Goal: Task Accomplishment & Management: Complete application form

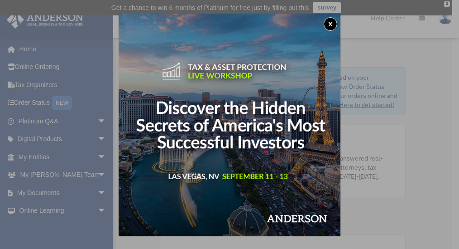
click at [332, 24] on button "x" at bounding box center [331, 24] width 14 height 14
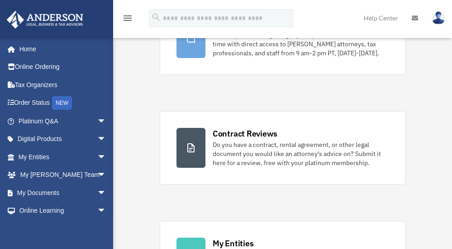
scroll to position [130, 0]
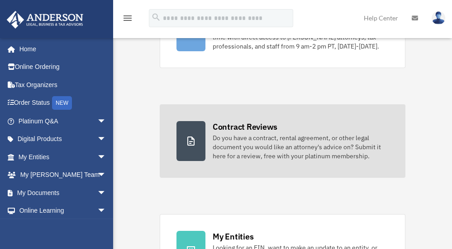
click at [245, 133] on div "Do you have a contract, rental agreement, or other legal document you would lik…" at bounding box center [301, 146] width 176 height 27
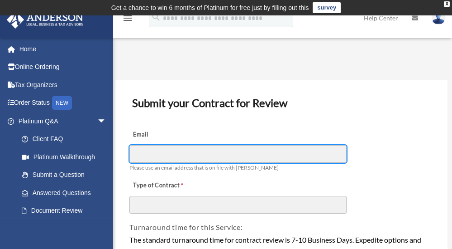
click at [280, 153] on input "Email" at bounding box center [238, 153] width 217 height 17
type input "*"
type input "**********"
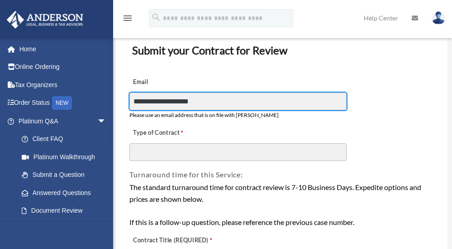
scroll to position [55, 0]
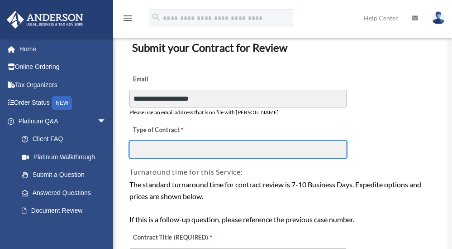
click at [191, 148] on input "Type of Contract" at bounding box center [238, 148] width 217 height 17
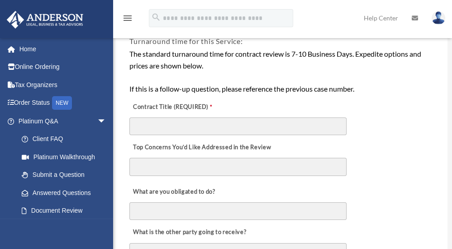
scroll to position [188, 0]
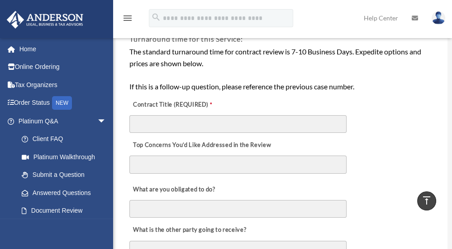
type input "**********"
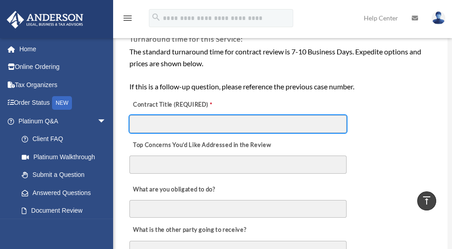
click at [202, 121] on input "Contract Title (REQUIRED)" at bounding box center [238, 123] width 217 height 17
